Goal: Information Seeking & Learning: Understand process/instructions

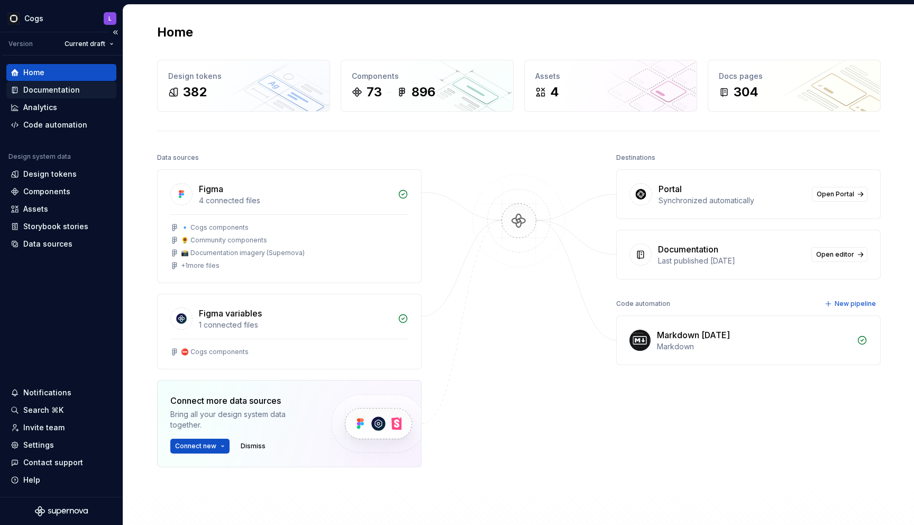
click at [73, 95] on div "Documentation" at bounding box center [51, 90] width 57 height 11
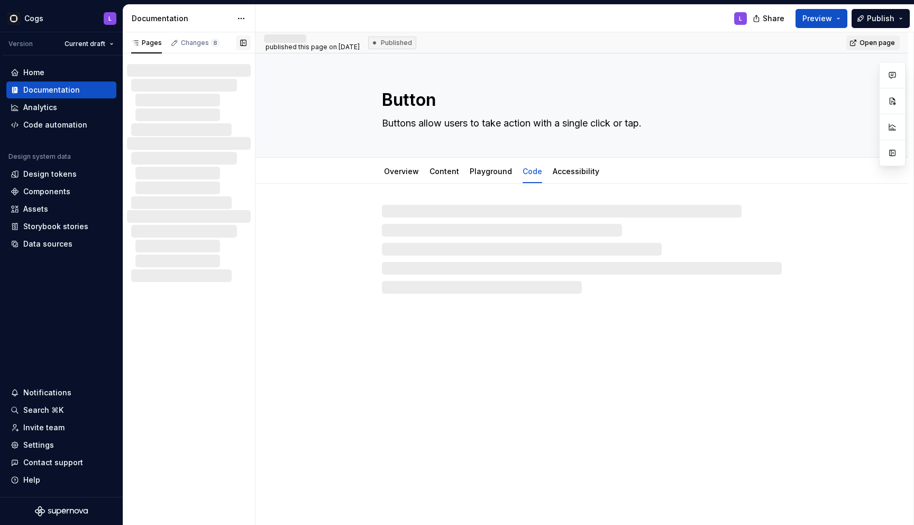
click at [244, 42] on button "button" at bounding box center [243, 42] width 15 height 15
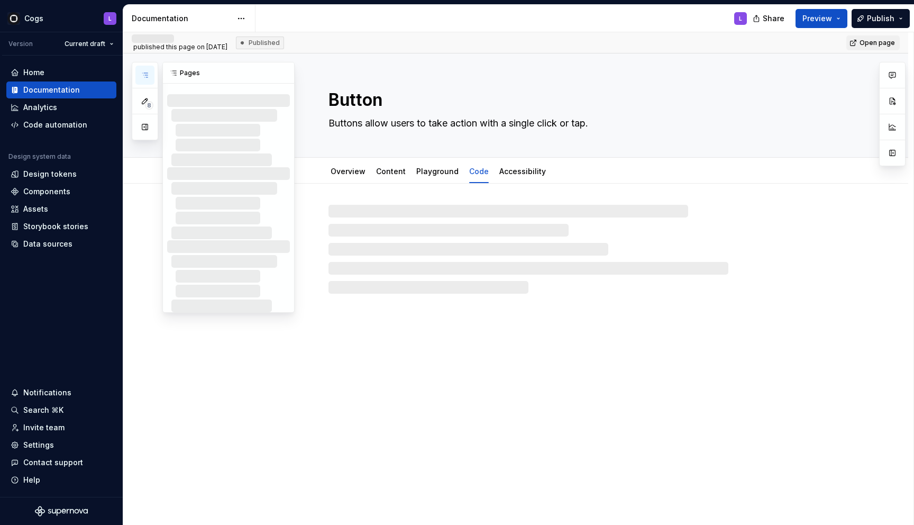
click at [142, 74] on icon "button" at bounding box center [145, 75] width 8 height 8
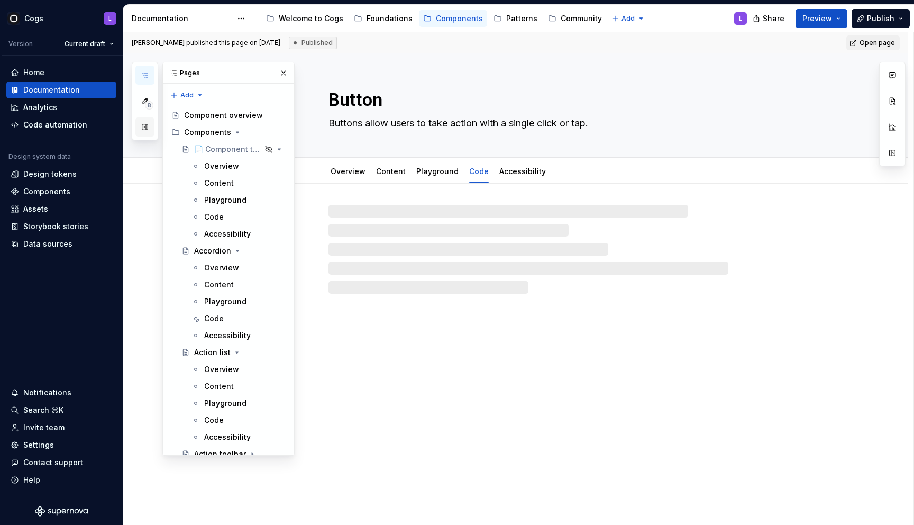
click at [140, 124] on button "button" at bounding box center [144, 126] width 19 height 19
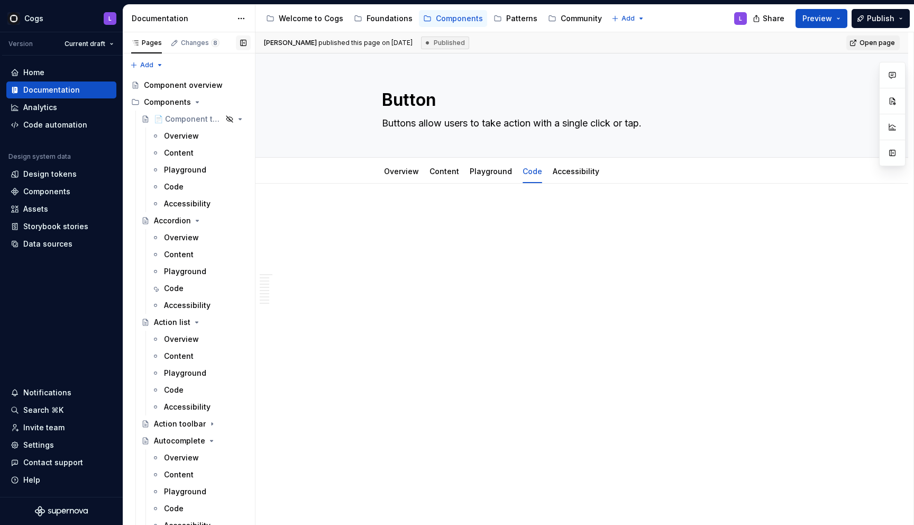
click at [246, 41] on button "button" at bounding box center [243, 42] width 15 height 15
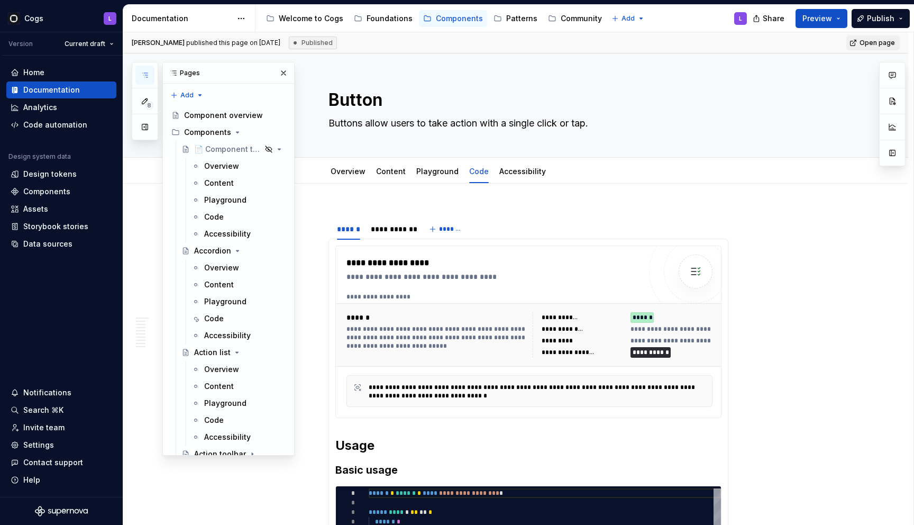
click at [145, 179] on div "8 Pages Add Accessibility guide for tree Page tree. Navigate the tree with the …" at bounding box center [213, 258] width 163 height 393
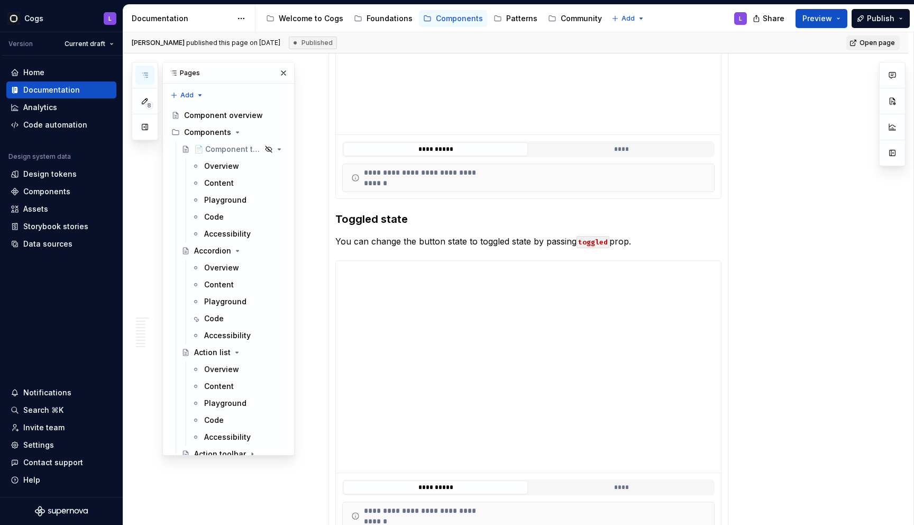
type textarea "*"
